Goal: Transaction & Acquisition: Purchase product/service

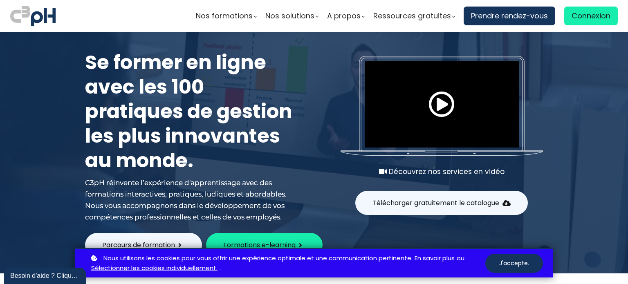
drag, startPoint x: 510, startPoint y: 266, endPoint x: 258, endPoint y: 79, distance: 314.3
click at [510, 266] on button "J'accepte." at bounding box center [514, 263] width 58 height 19
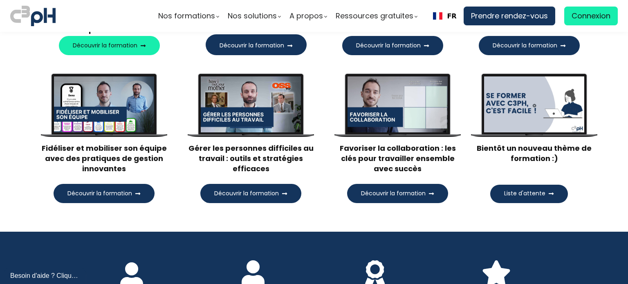
scroll to position [941, 0]
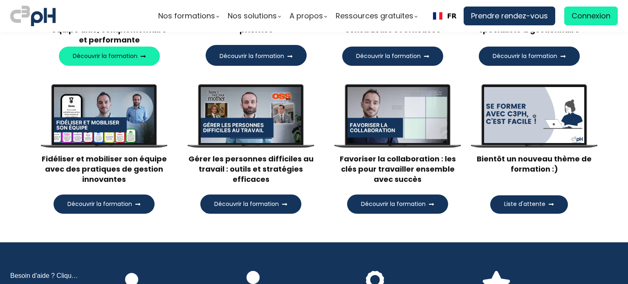
click at [386, 200] on span "Découvrir la formation" at bounding box center [393, 204] width 65 height 9
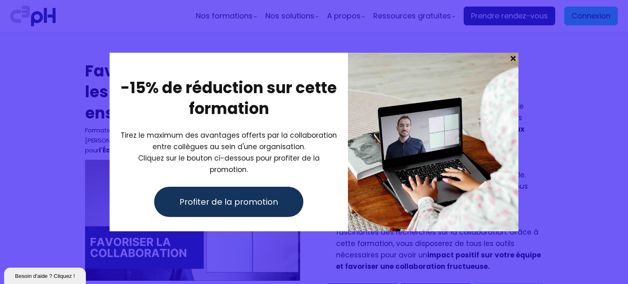
drag, startPoint x: 234, startPoint y: 196, endPoint x: 407, endPoint y: 109, distance: 193.3
click at [234, 196] on span "Profiter de la promotion" at bounding box center [229, 202] width 99 height 12
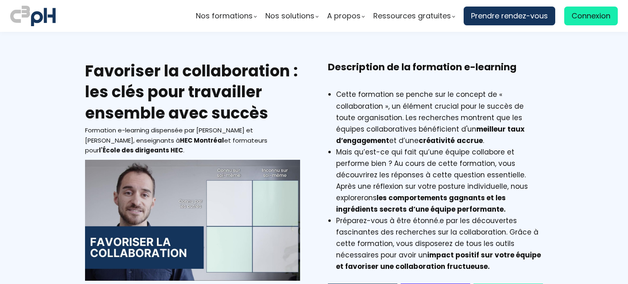
scroll to position [120, 0]
